Goal: Transaction & Acquisition: Purchase product/service

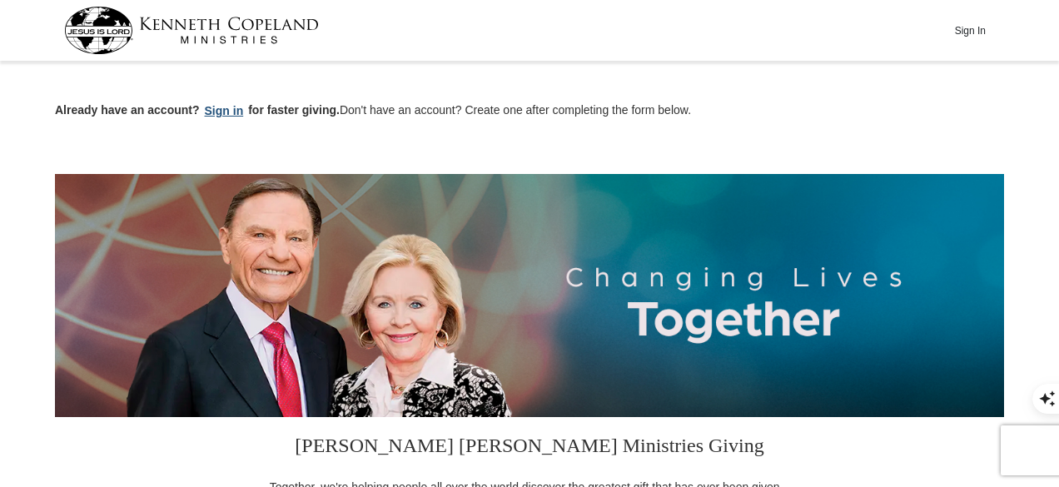
click at [224, 110] on button "Sign in" at bounding box center [224, 111] width 49 height 19
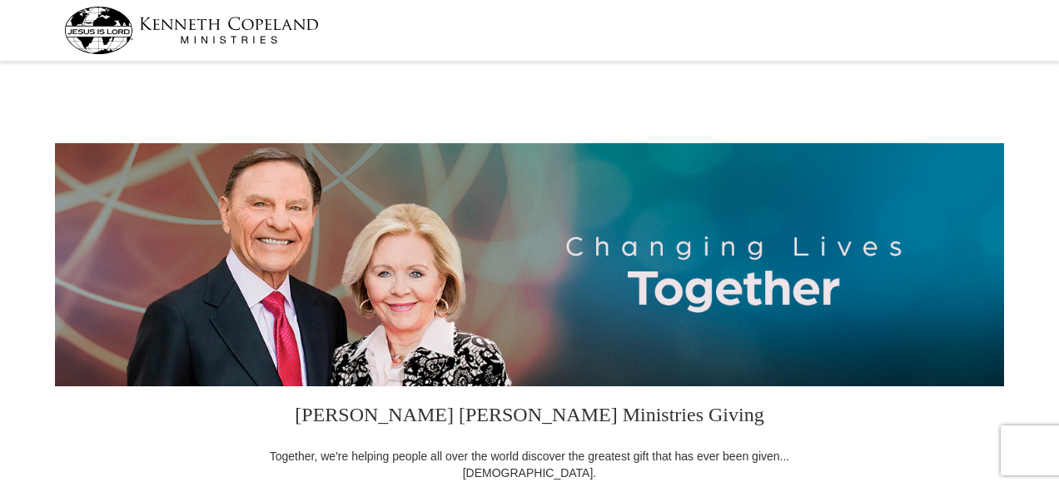
select select "FL"
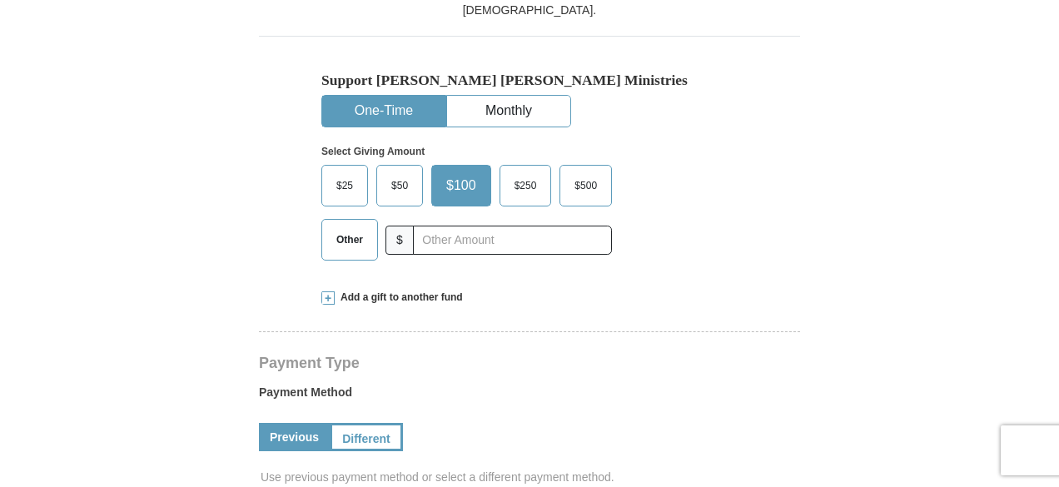
scroll to position [483, 0]
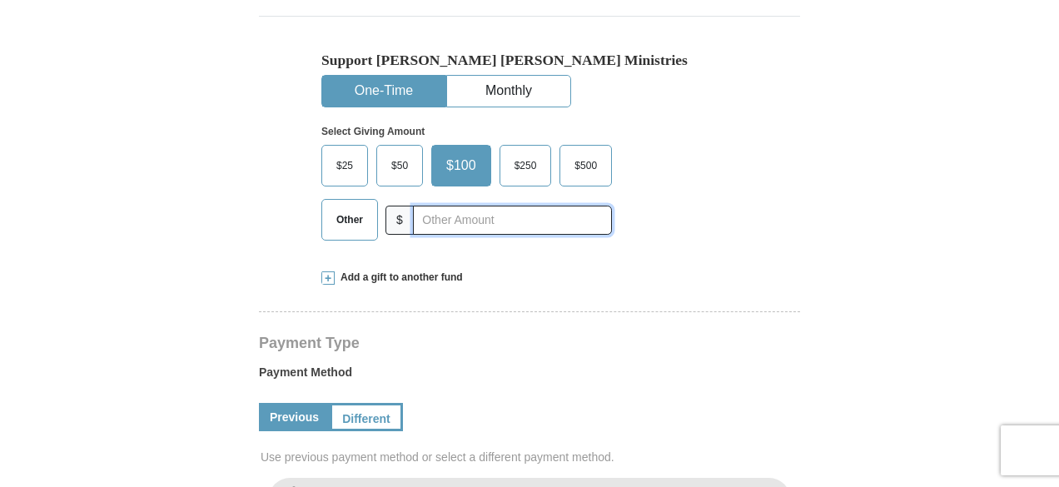
click at [450, 216] on input "text" at bounding box center [512, 220] width 199 height 29
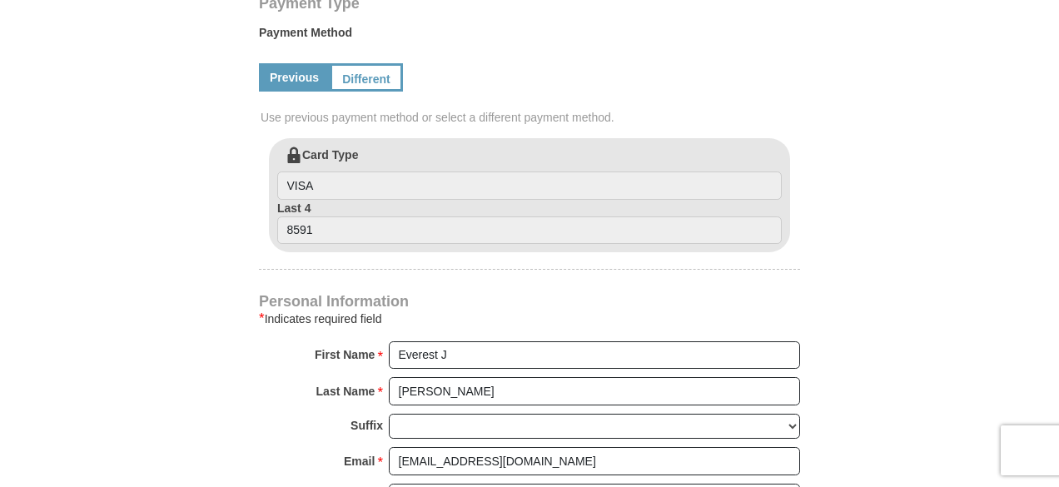
scroll to position [1342, 0]
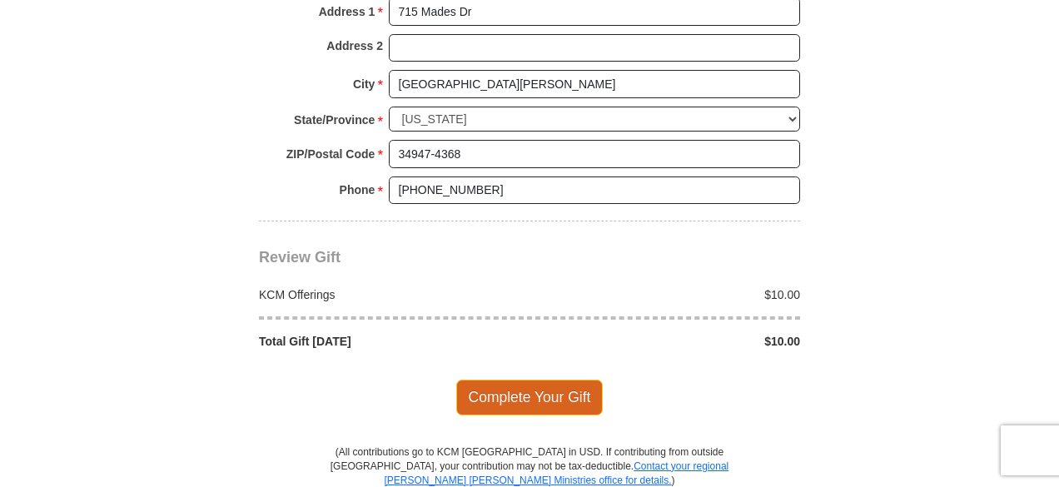
type input "10"
click at [546, 386] on span "Complete Your Gift" at bounding box center [529, 397] width 147 height 35
